Goal: Find specific page/section: Find specific page/section

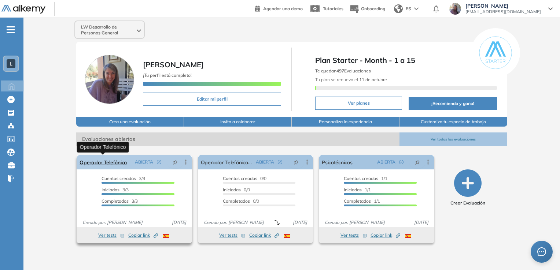
click at [106, 163] on link "Operador Telefónico" at bounding box center [102, 162] width 47 height 15
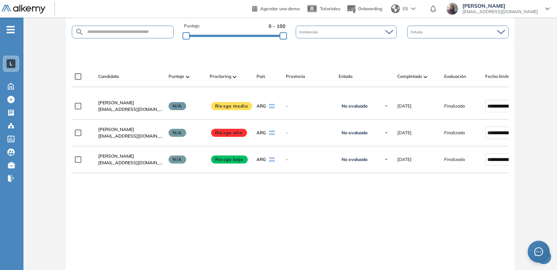
scroll to position [187, 0]
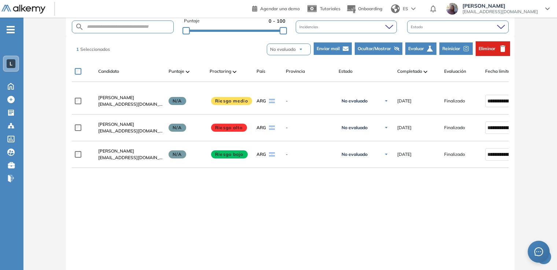
click at [460, 46] on button "Reiniciar" at bounding box center [455, 48] width 33 height 12
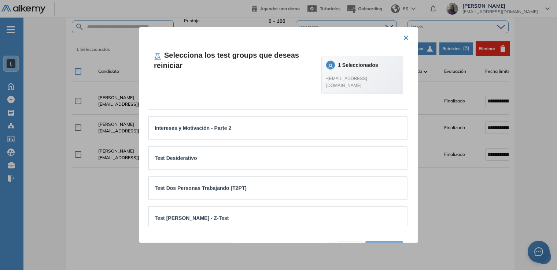
scroll to position [21, 0]
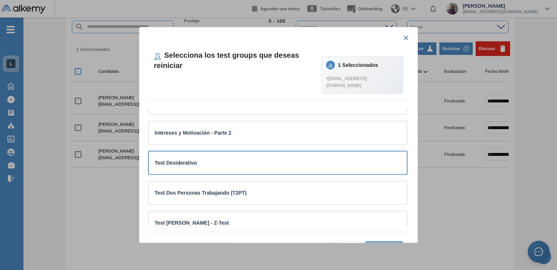
click at [174, 160] on strong "Test Desiderativo" at bounding box center [176, 163] width 42 height 6
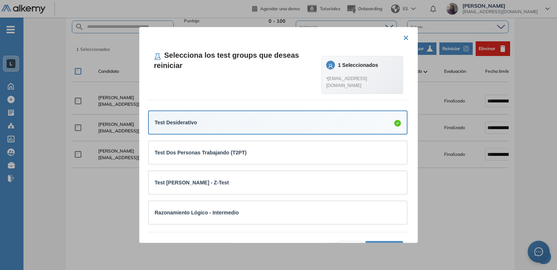
scroll to position [8, 0]
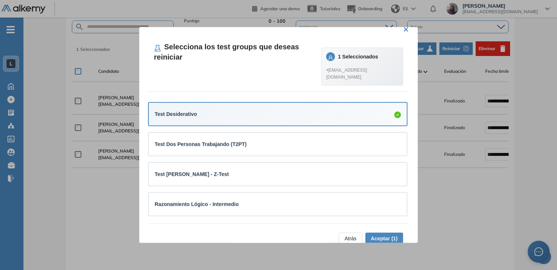
click at [376, 235] on span "Aceptar (1)" at bounding box center [384, 239] width 27 height 8
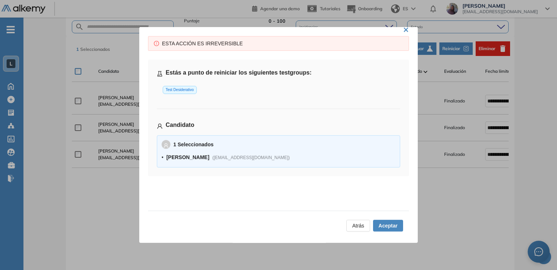
click at [392, 225] on span "Aceptar" at bounding box center [387, 226] width 19 height 8
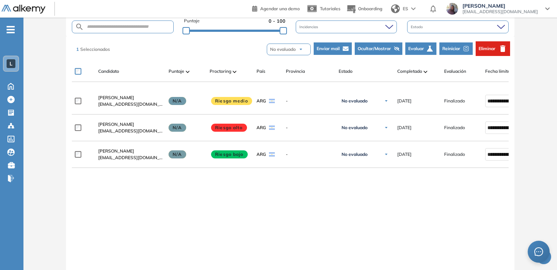
click at [460, 48] on span "Reiniciar" at bounding box center [451, 48] width 18 height 7
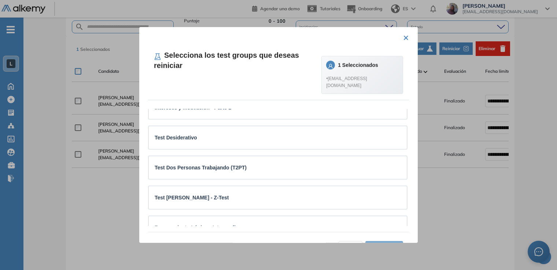
scroll to position [61, 0]
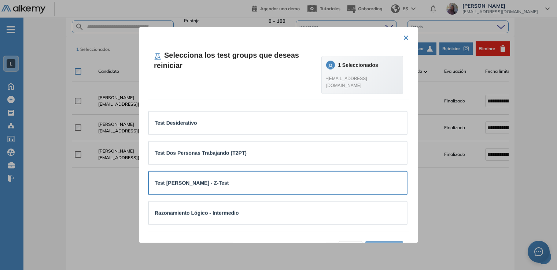
click at [357, 182] on div "Test [PERSON_NAME] - Z-Test" at bounding box center [278, 183] width 258 height 23
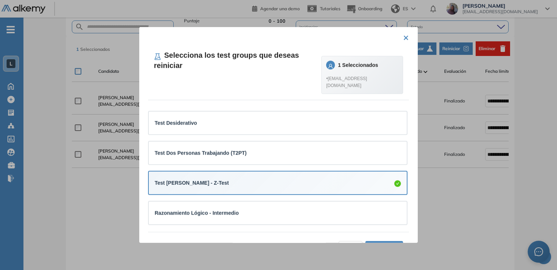
click at [387, 243] on span "Aceptar (1)" at bounding box center [384, 247] width 27 height 8
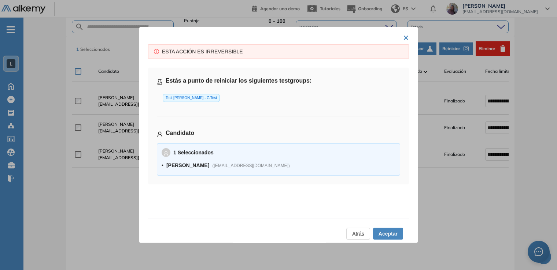
click at [384, 231] on span "Aceptar" at bounding box center [387, 234] width 19 height 8
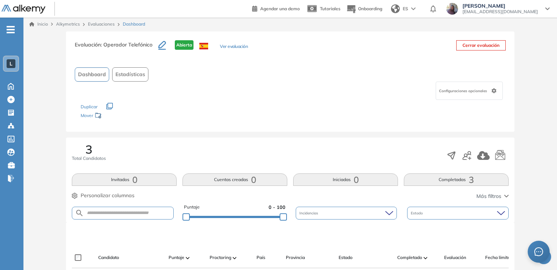
scroll to position [0, 0]
click at [83, 74] on span "Dashboard" at bounding box center [92, 75] width 28 height 8
click at [86, 74] on span "Dashboard" at bounding box center [92, 75] width 28 height 8
click at [96, 75] on span "Dashboard" at bounding box center [92, 75] width 28 height 8
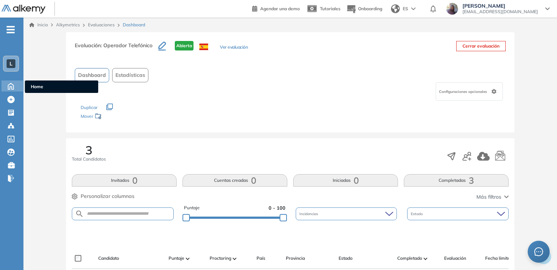
click at [10, 88] on icon at bounding box center [10, 86] width 5 height 6
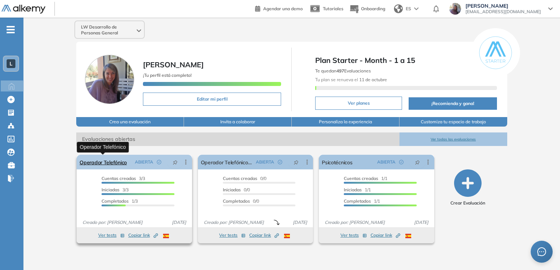
click at [96, 161] on link "Operador Telefónico" at bounding box center [102, 162] width 47 height 15
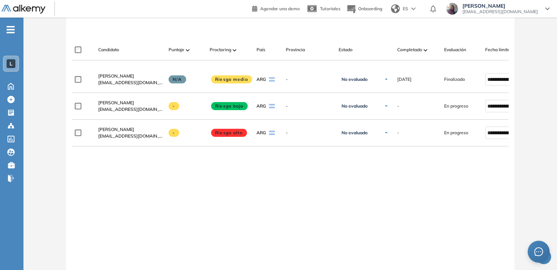
scroll to position [210, 0]
